Goal: Find specific page/section: Find specific page/section

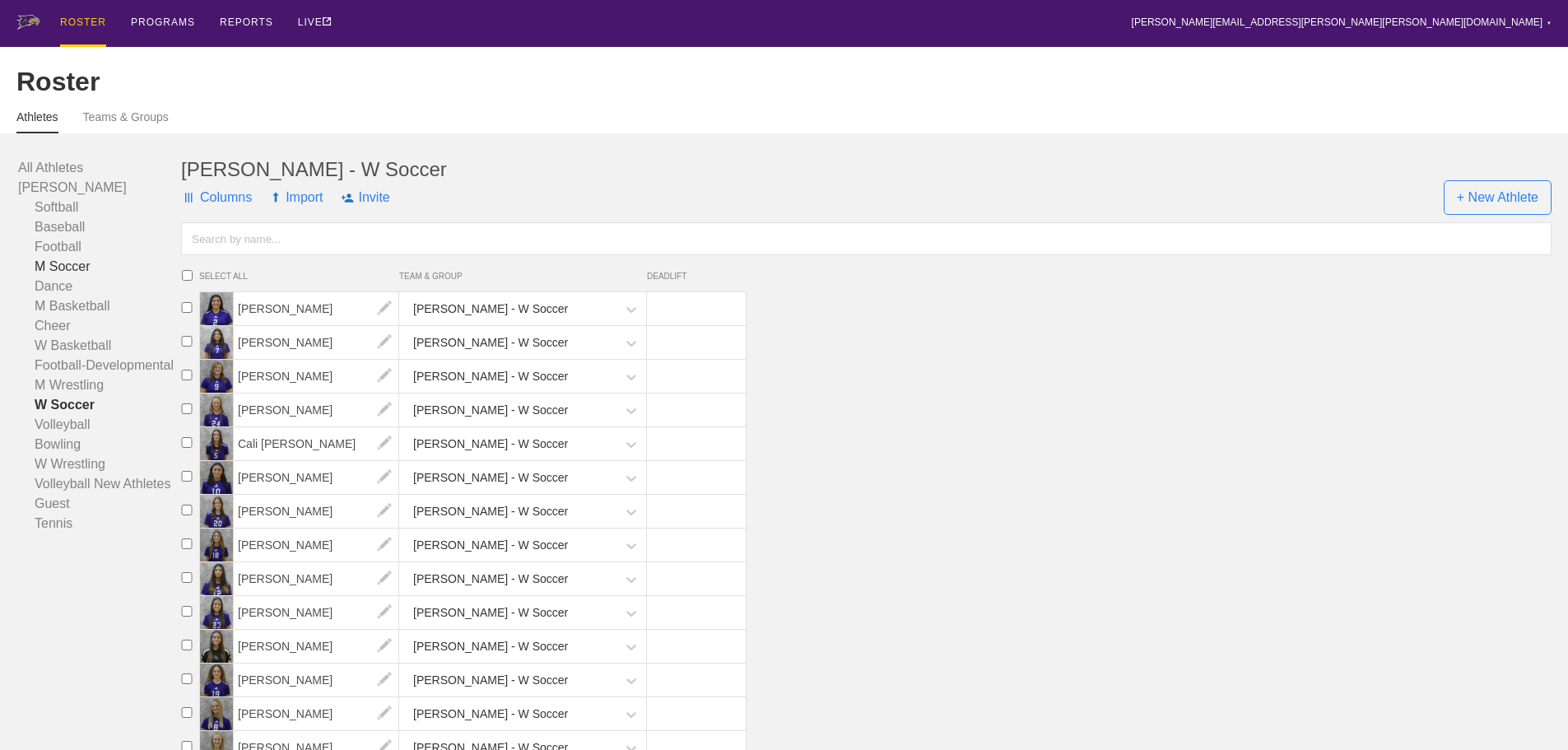
click at [61, 277] on link "M Soccer" at bounding box center [99, 267] width 163 height 20
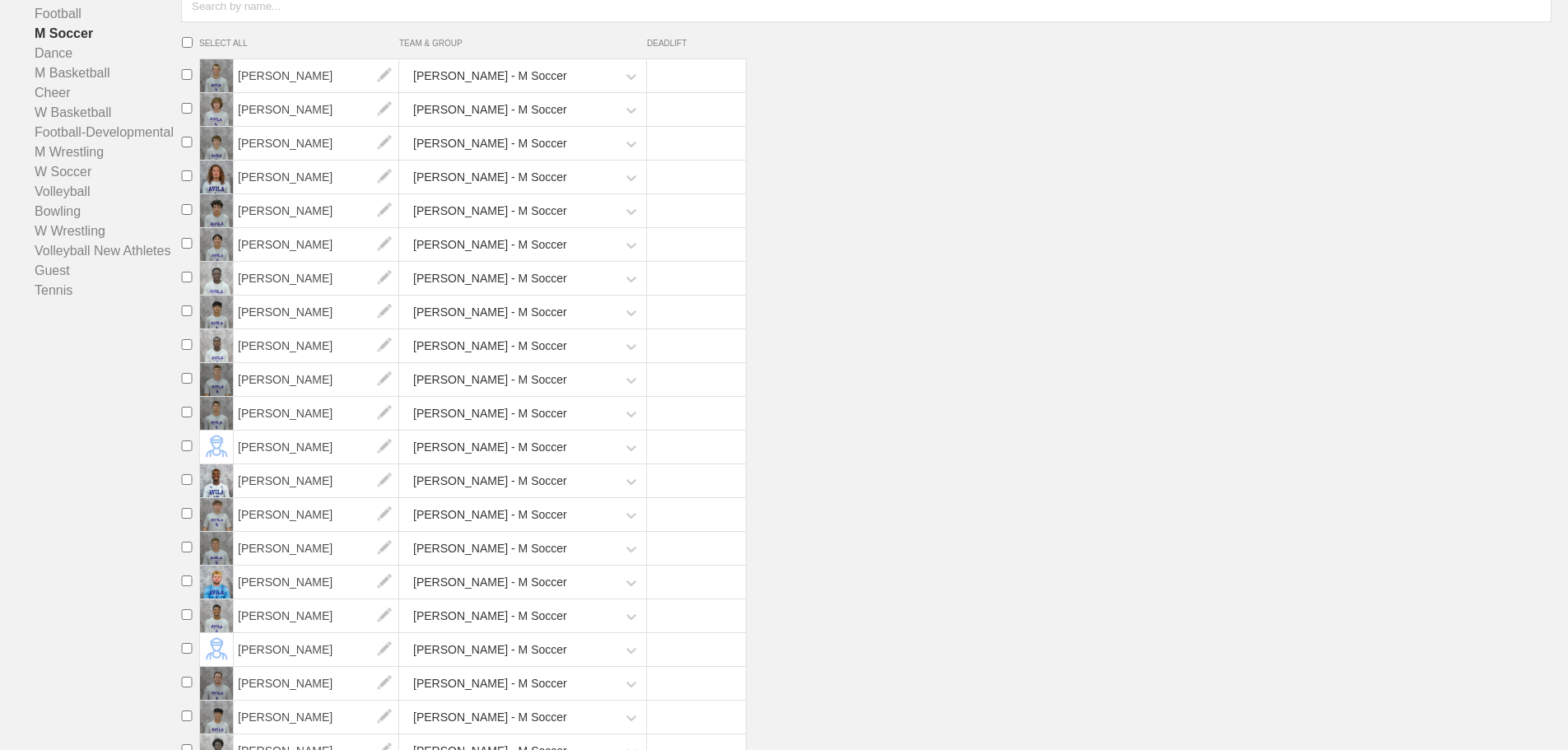
scroll to position [411, 0]
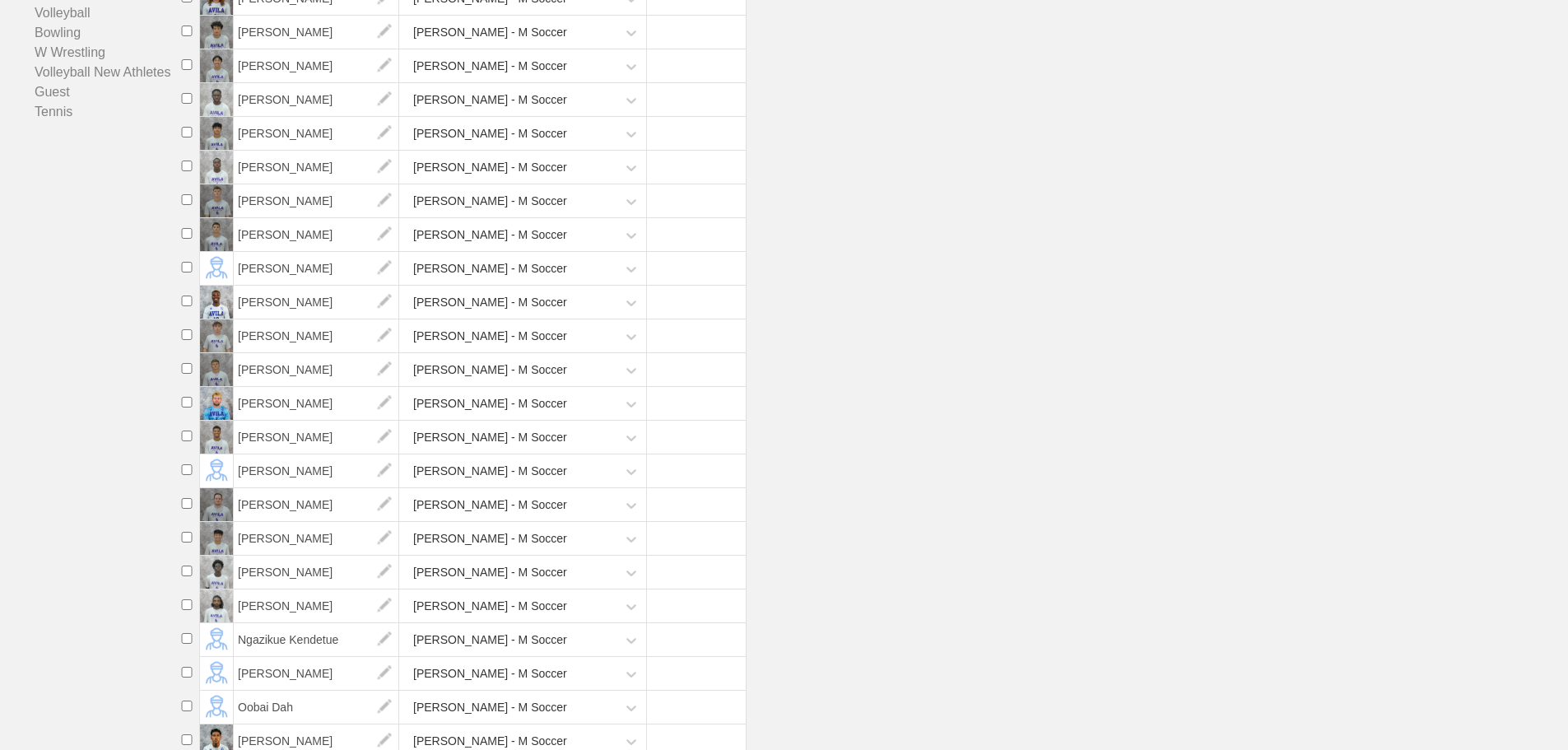
click at [1044, 354] on li "[PERSON_NAME] [PERSON_NAME] - M Soccer" at bounding box center [871, 337] width 1393 height 34
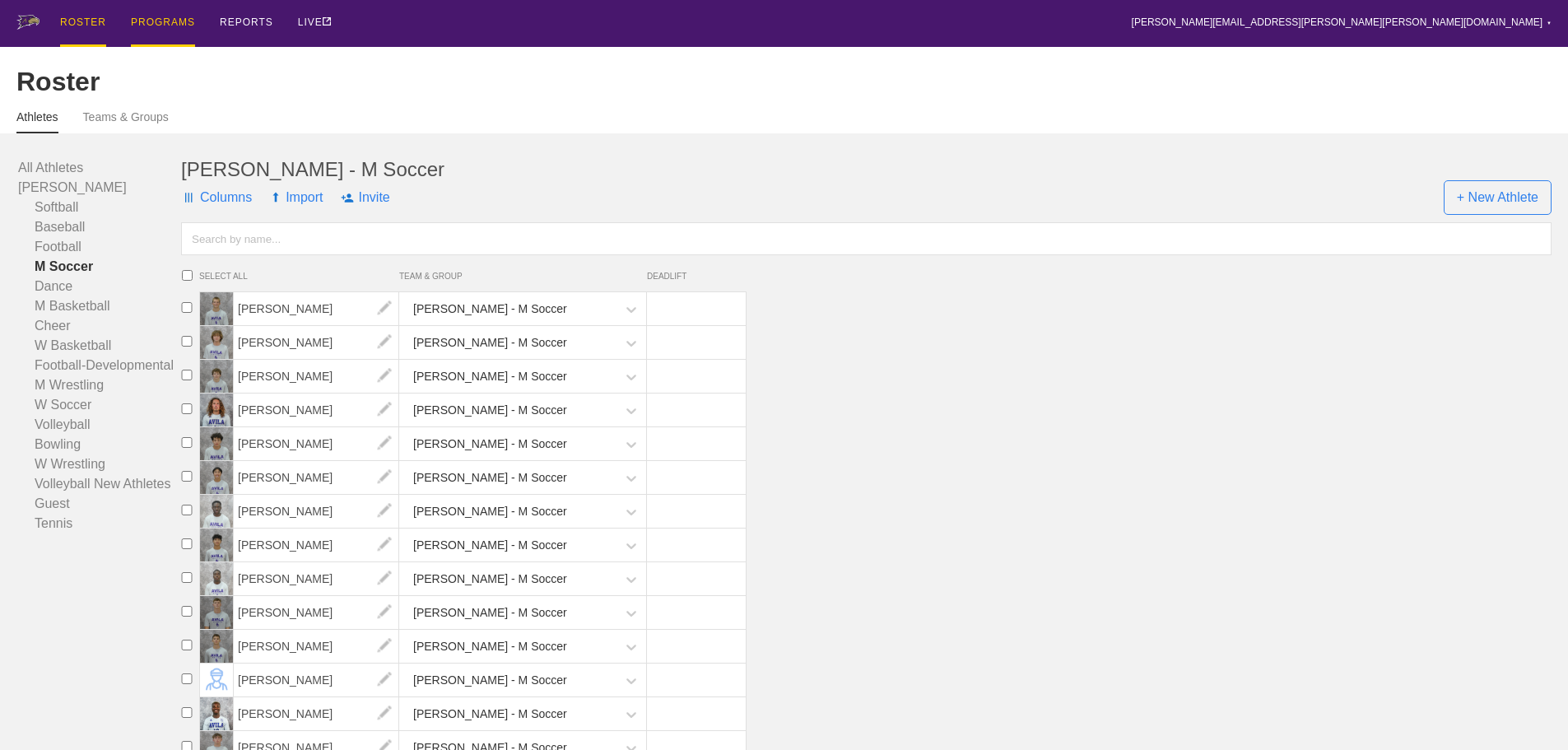
click at [159, 21] on div "PROGRAMS" at bounding box center [163, 23] width 64 height 47
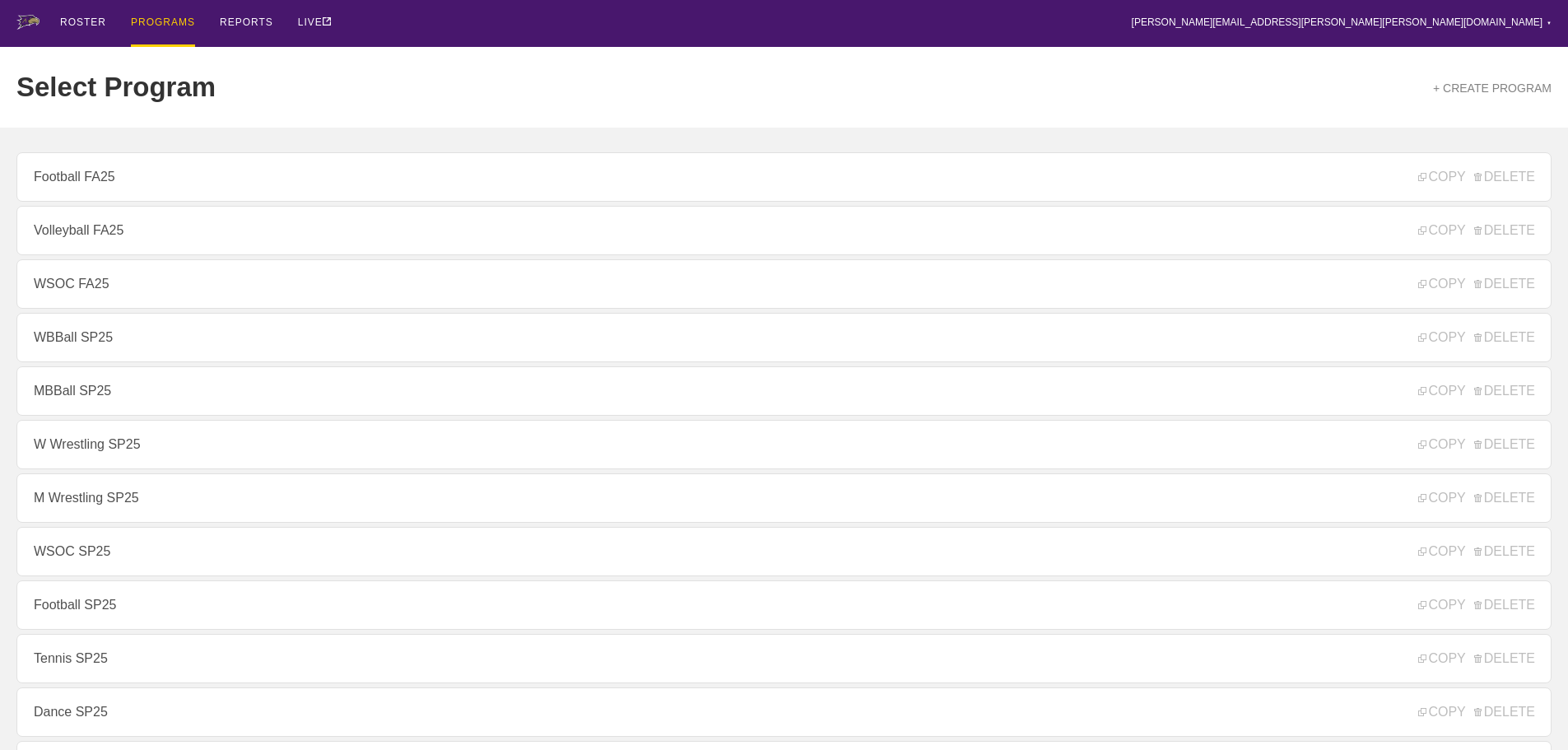
click at [443, 31] on div "ROSTER PROGRAMS REPORTS LIVE [PERSON_NAME][EMAIL_ADDRESS][PERSON_NAME][PERSON_N…" at bounding box center [784, 23] width 1535 height 47
click at [75, 21] on div "ROSTER" at bounding box center [83, 23] width 46 height 47
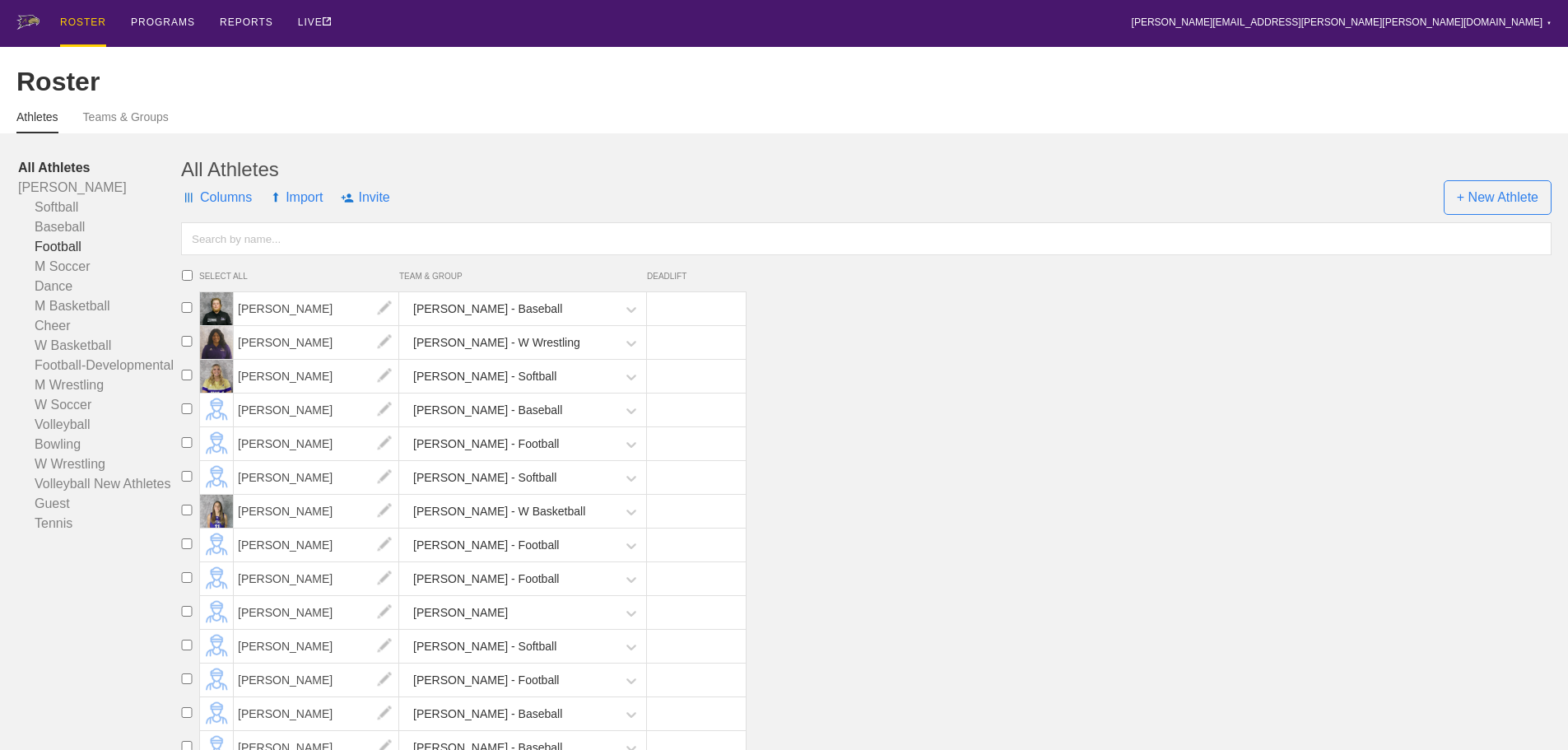
click at [61, 257] on link "Football" at bounding box center [99, 248] width 163 height 20
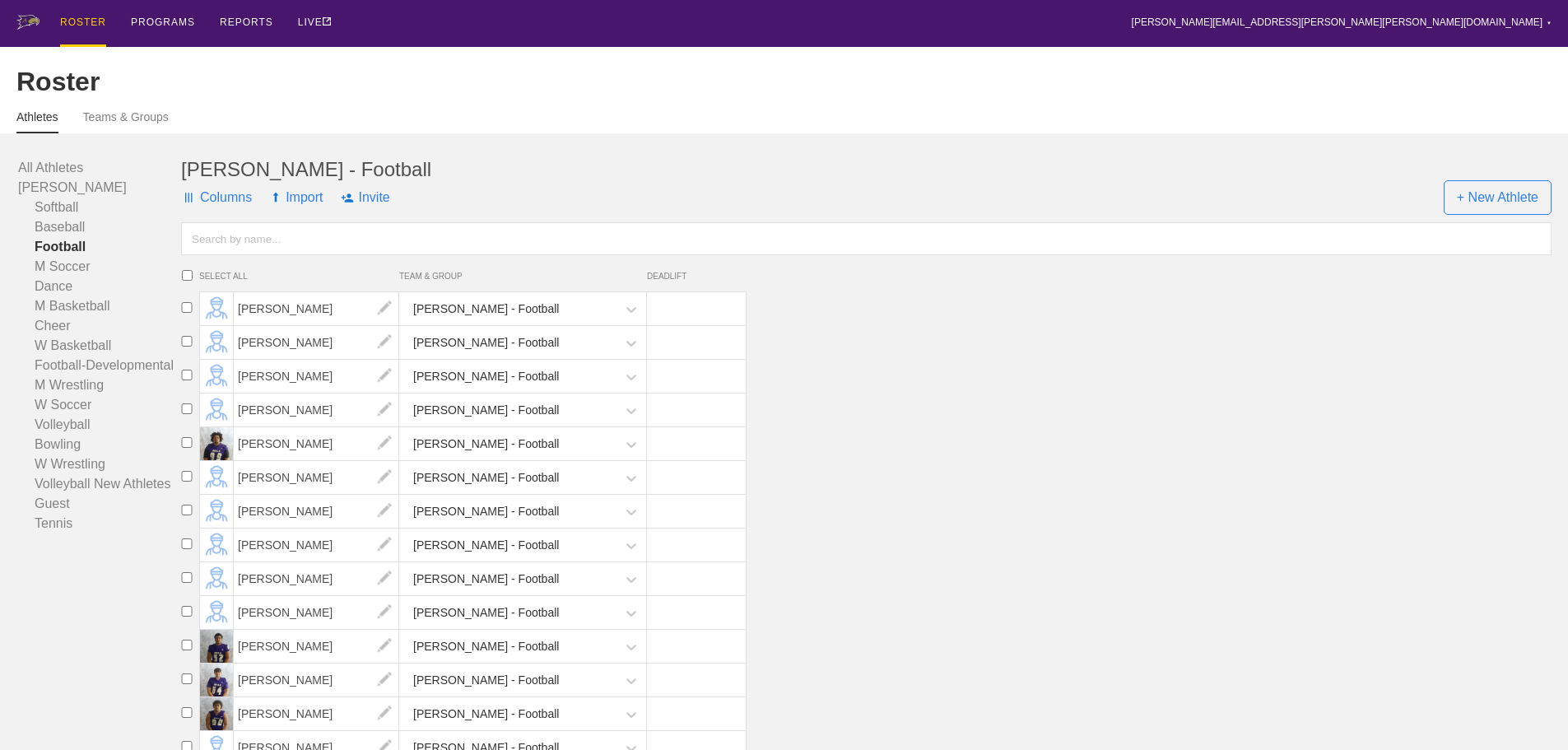
click at [38, 606] on html "ROSTER PROGRAMS REPORTS LIVE [PERSON_NAME][EMAIL_ADDRESS][PERSON_NAME][PERSON_N…" at bounding box center [784, 308] width 1568 height 616
click at [378, 19] on div "ROSTER PROGRAMS REPORTS LIVE [PERSON_NAME][EMAIL_ADDRESS][PERSON_NAME][PERSON_N…" at bounding box center [784, 23] width 1535 height 47
click at [148, 13] on div "PROGRAMS" at bounding box center [163, 23] width 64 height 47
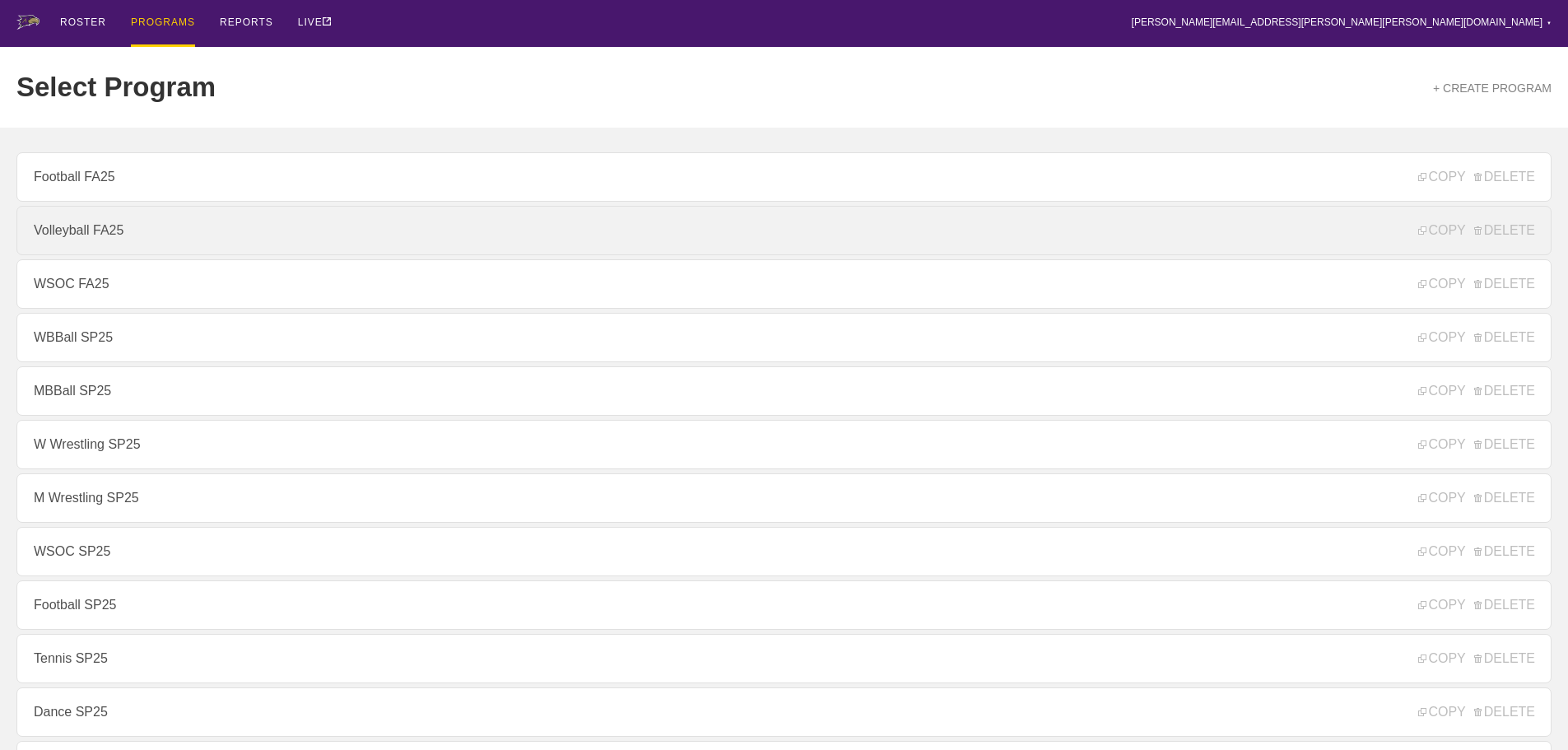
click at [97, 227] on link "Volleyball FA25" at bounding box center [784, 230] width 1535 height 49
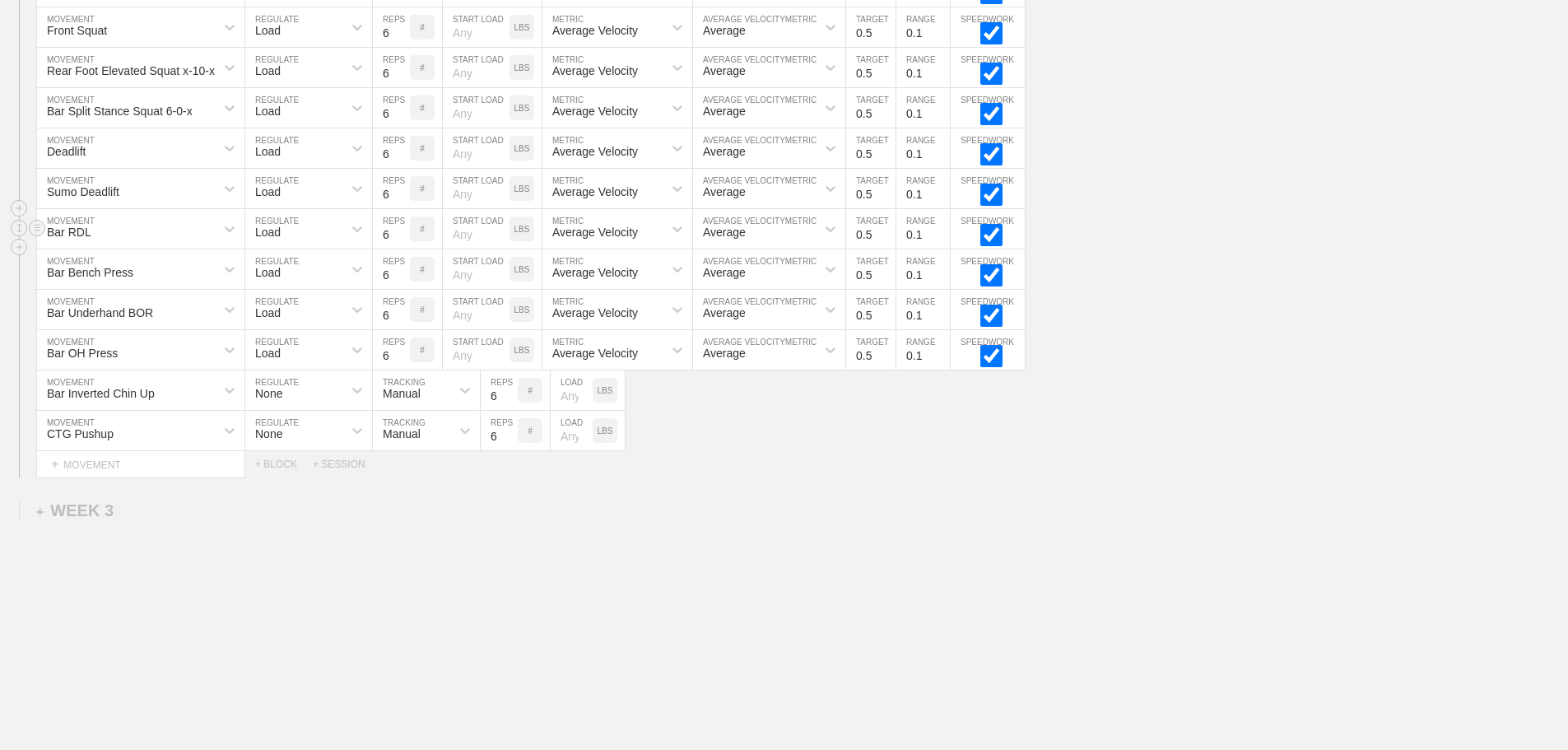
scroll to position [1660, 0]
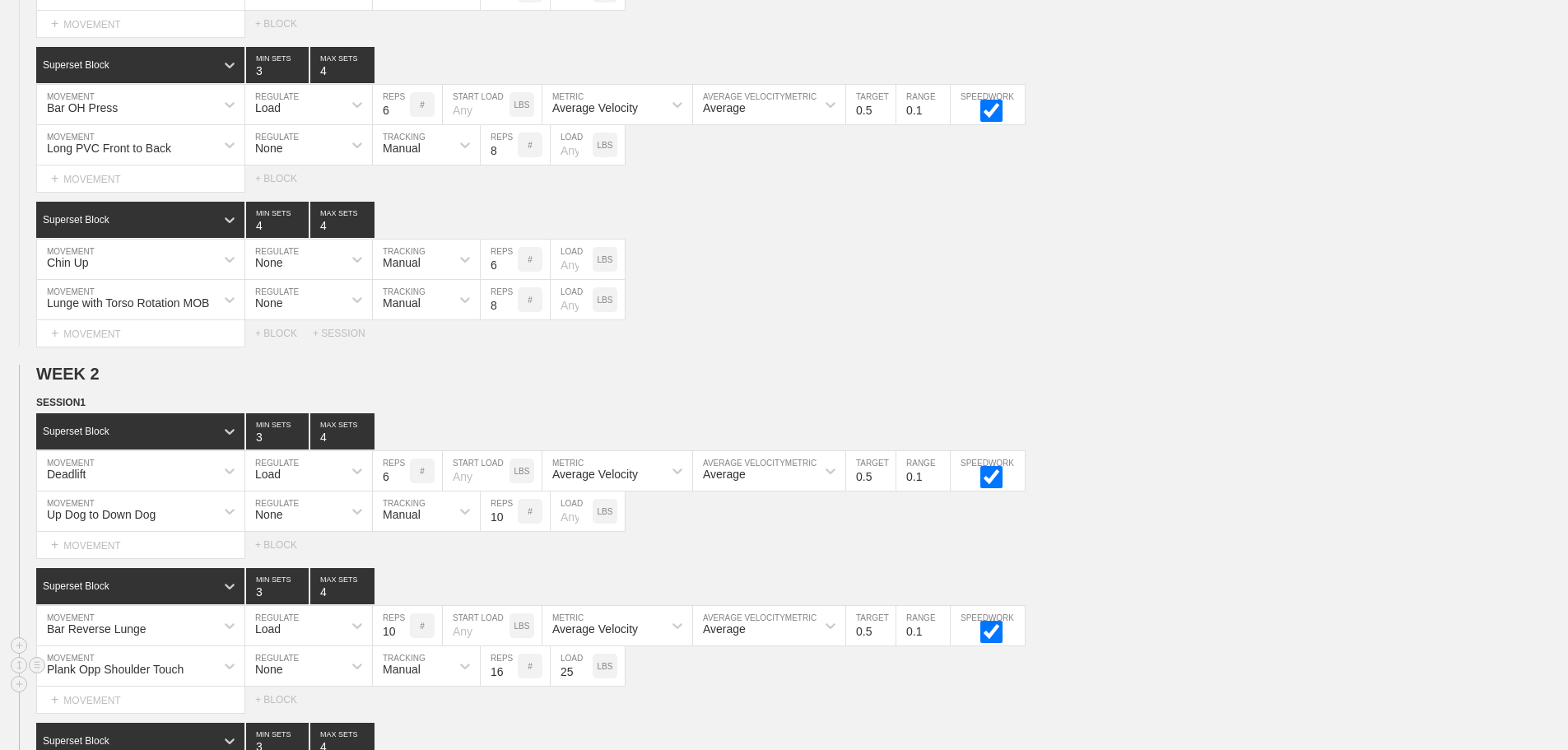
scroll to position [0, 0]
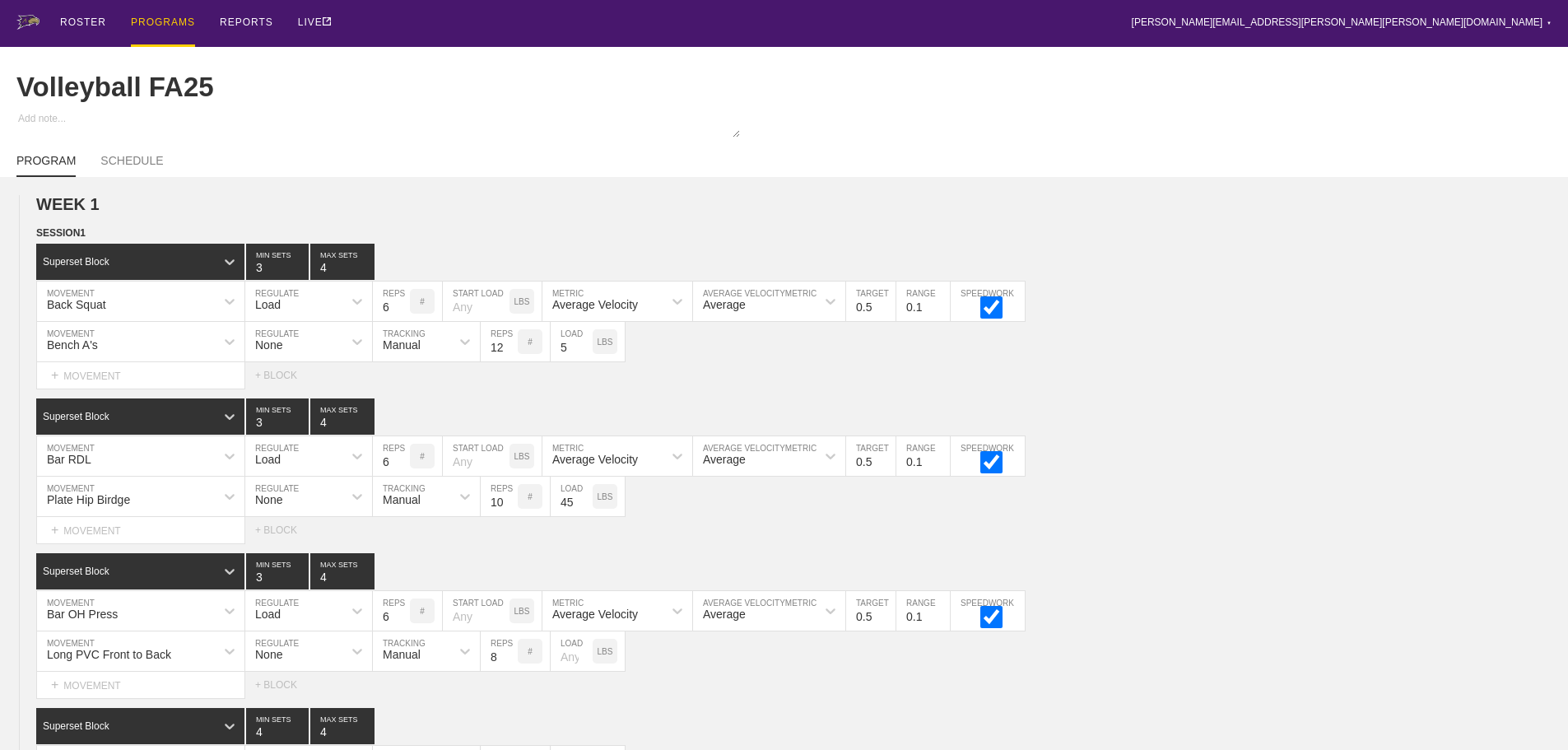
click at [162, 23] on div "PROGRAMS" at bounding box center [163, 23] width 64 height 47
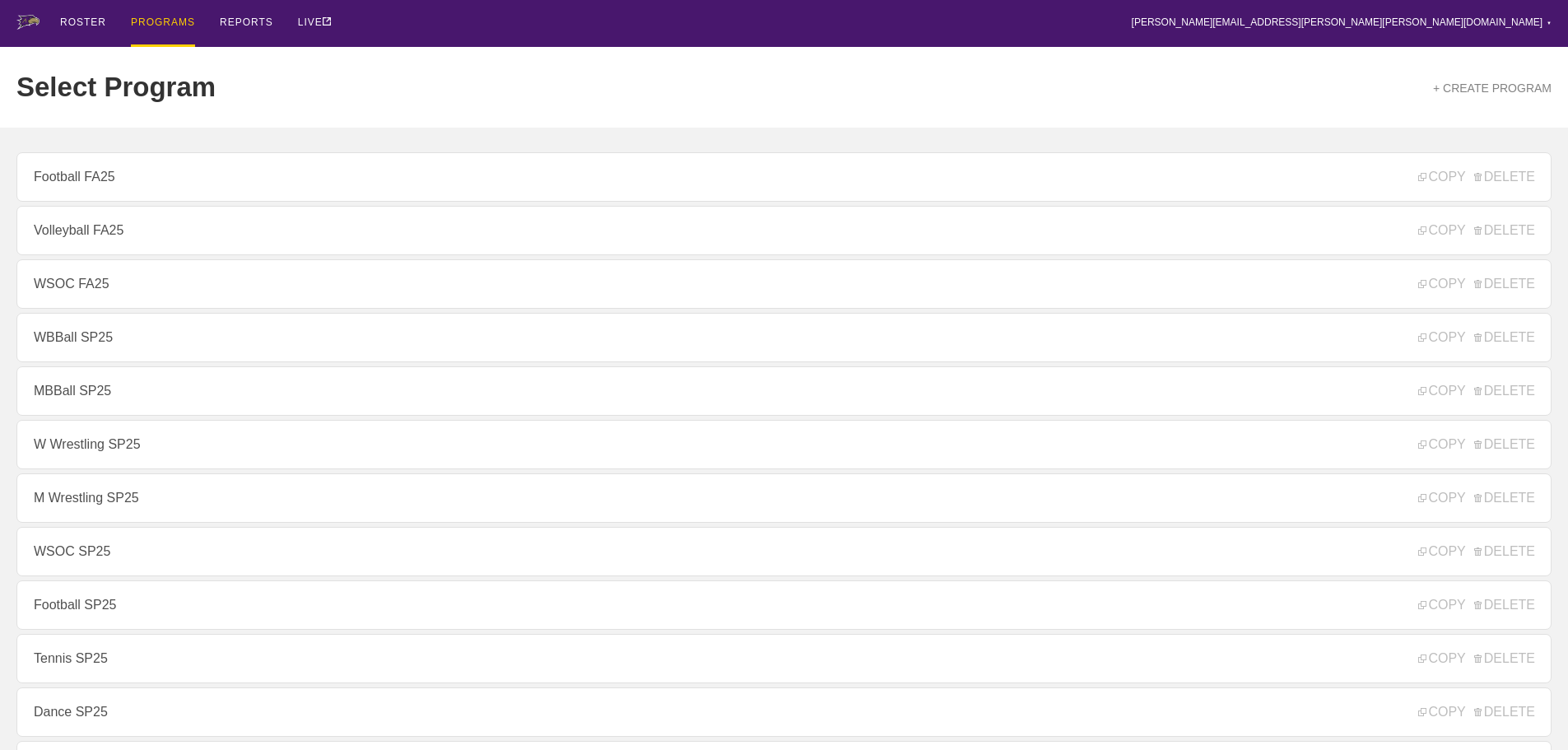
click at [387, 22] on div "ROSTER PROGRAMS REPORTS LIVE [PERSON_NAME][EMAIL_ADDRESS][PERSON_NAME][PERSON_N…" at bounding box center [784, 23] width 1535 height 47
click at [387, 21] on div "ROSTER PROGRAMS REPORTS LIVE [PERSON_NAME][EMAIL_ADDRESS][PERSON_NAME][PERSON_N…" at bounding box center [784, 23] width 1535 height 47
click at [369, 23] on div "ROSTER PROGRAMS REPORTS LIVE [PERSON_NAME][EMAIL_ADDRESS][PERSON_NAME][PERSON_N…" at bounding box center [784, 23] width 1535 height 47
click at [471, 37] on div "ROSTER PROGRAMS REPORTS LIVE [PERSON_NAME][EMAIL_ADDRESS][PERSON_NAME][PERSON_N…" at bounding box center [784, 23] width 1535 height 47
click at [444, 12] on div "ROSTER PROGRAMS REPORTS LIVE [PERSON_NAME][EMAIL_ADDRESS][PERSON_NAME][PERSON_N…" at bounding box center [784, 23] width 1535 height 47
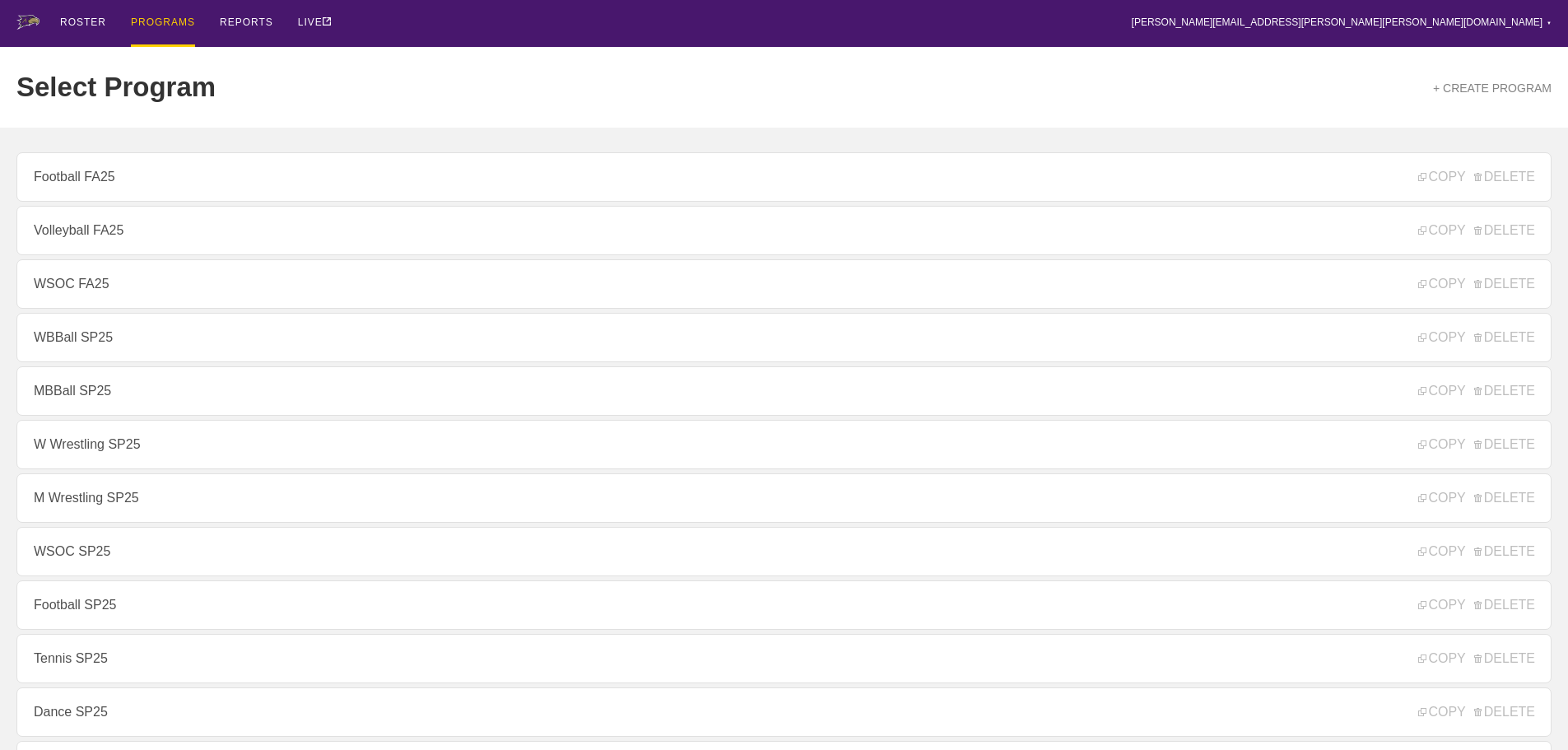
click at [392, 25] on div "ROSTER PROGRAMS REPORTS LIVE [PERSON_NAME][EMAIL_ADDRESS][PERSON_NAME][PERSON_N…" at bounding box center [784, 23] width 1535 height 47
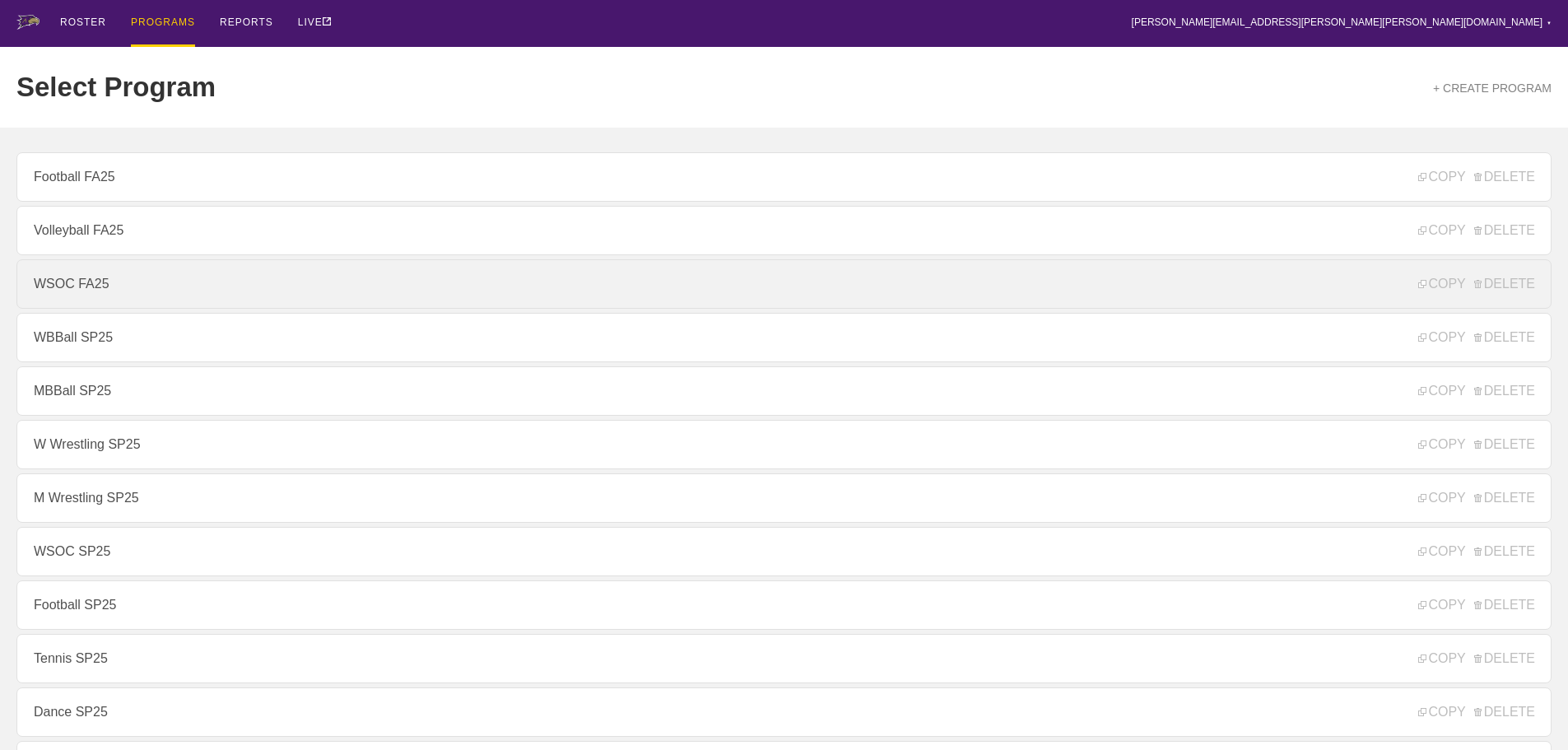
click at [81, 285] on link "WSOC FA25" at bounding box center [784, 284] width 1535 height 49
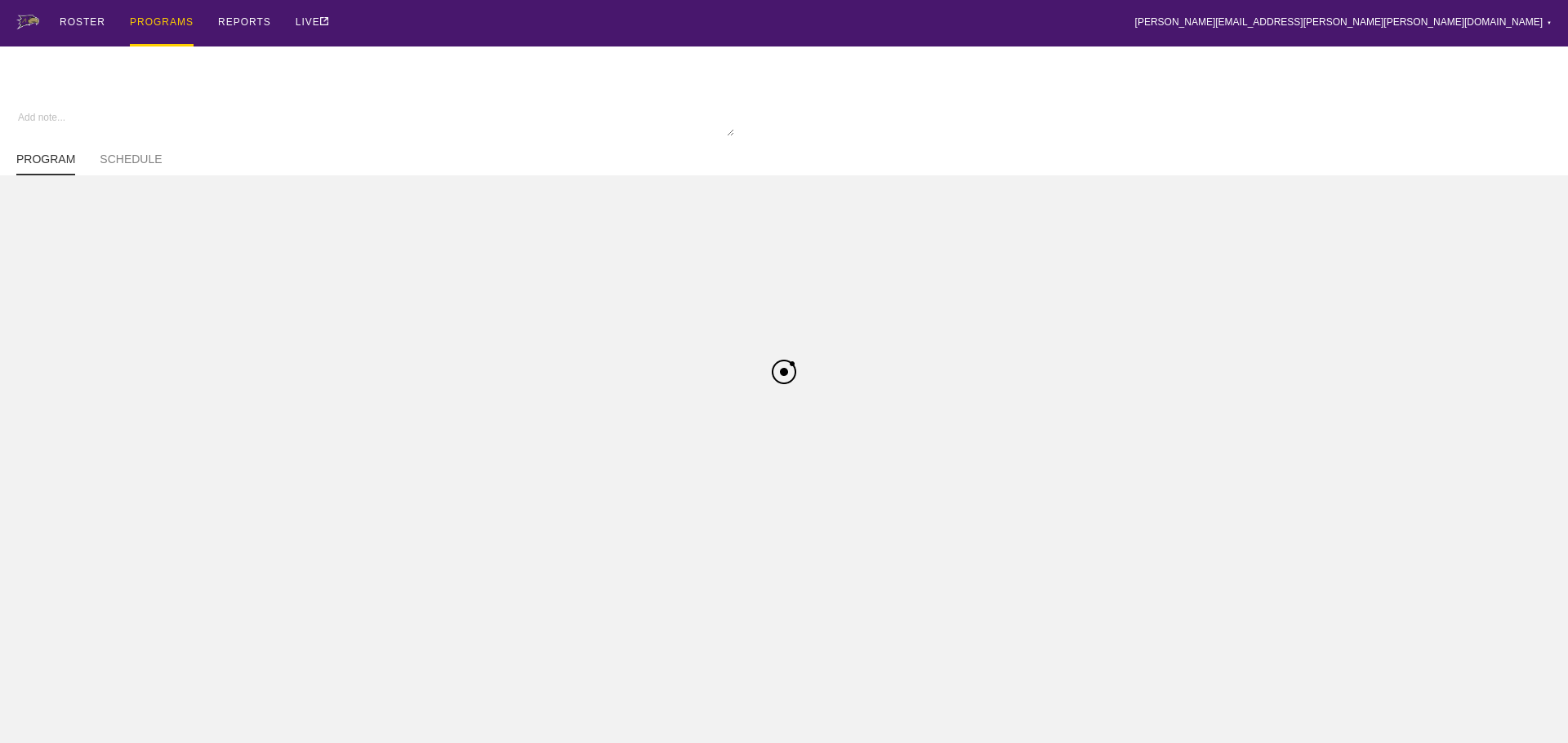
type textarea "x"
type input "WSOC FA25"
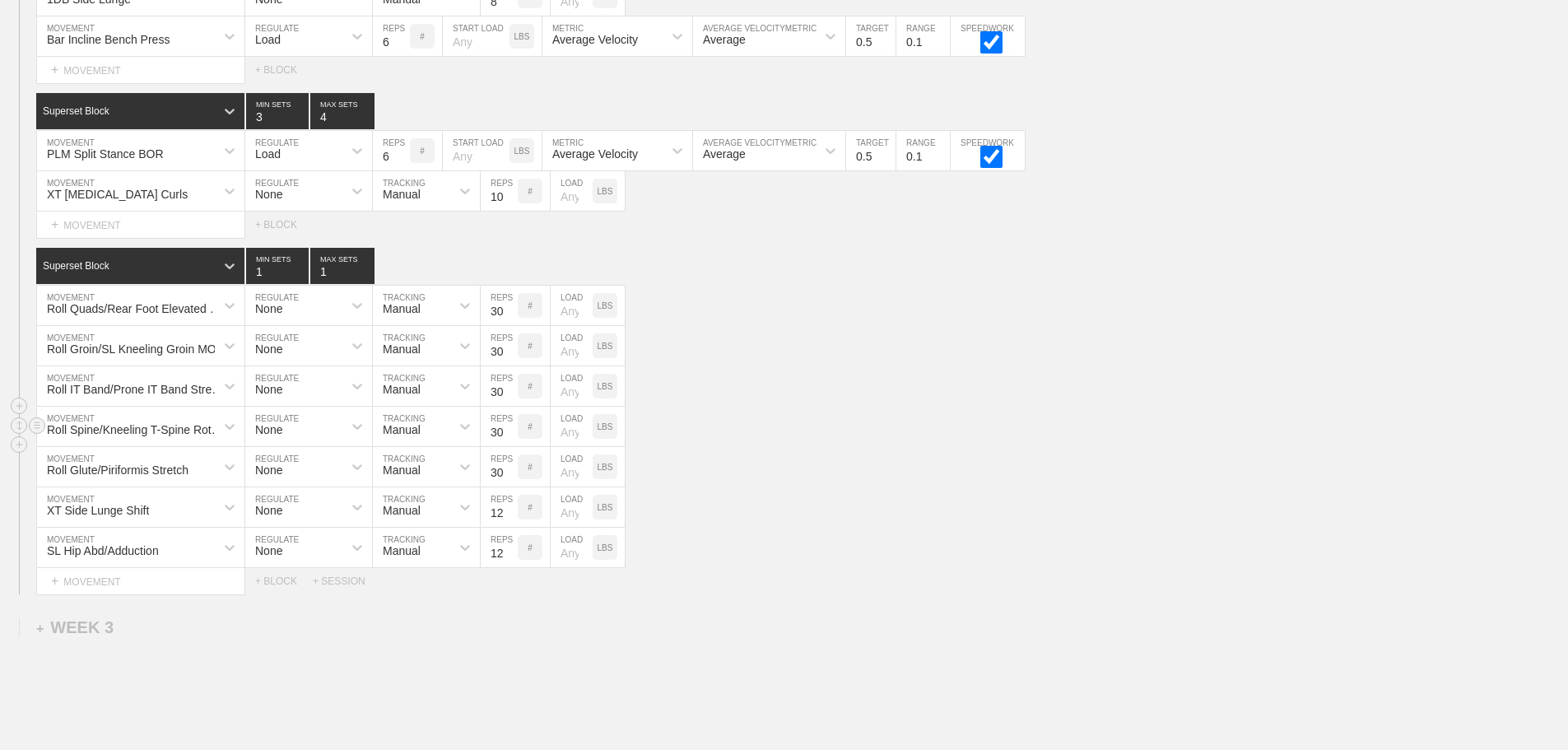
scroll to position [2016, 0]
